Goal: Information Seeking & Learning: Learn about a topic

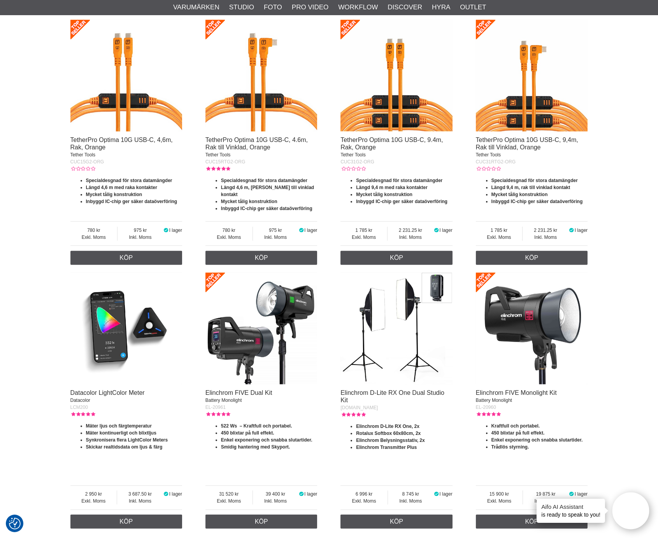
scroll to position [1124, 0]
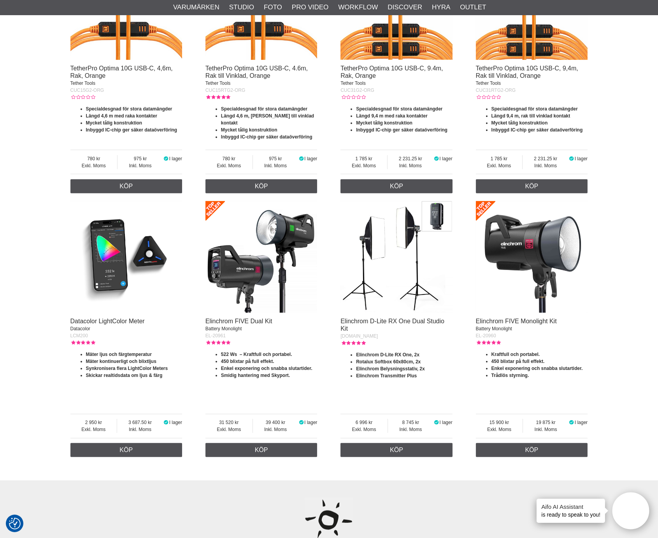
click at [387, 281] on img at bounding box center [397, 257] width 112 height 112
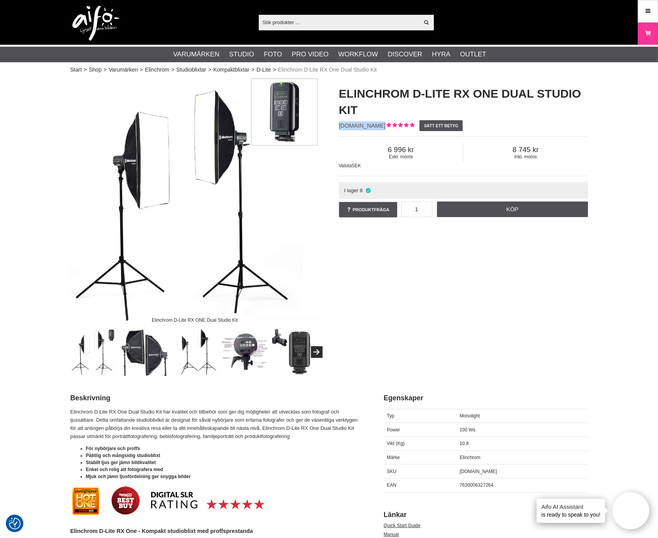
drag, startPoint x: 378, startPoint y: 127, endPoint x: 333, endPoint y: 126, distance: 44.8
click at [333, 126] on div "Elinchrom D-Lite RX One Dual Studio Kit [DOMAIN_NAME] Sätt ett betyg Exkl. moms…" at bounding box center [463, 152] width 269 height 149
copy span "[DOMAIN_NAME]"
click at [325, 276] on div "Elinchrom D-Lite RX ONE Dual Studio Kit" at bounding box center [195, 227] width 269 height 298
drag, startPoint x: 380, startPoint y: 125, endPoint x: 336, endPoint y: 123, distance: 44.4
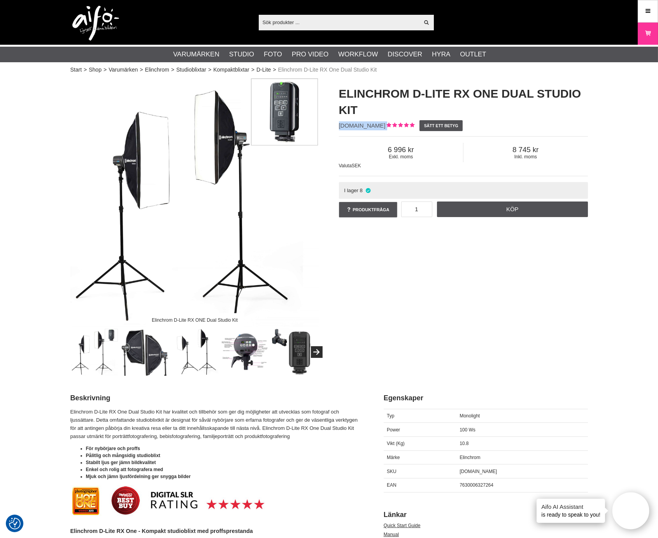
click at [336, 123] on div "Elinchrom D-Lite RX One Dual Studio Kit [DOMAIN_NAME] Sätt ett betyg Exkl. moms…" at bounding box center [463, 152] width 269 height 149
copy div "[DOMAIN_NAME]"
